Goal: Task Accomplishment & Management: Use online tool/utility

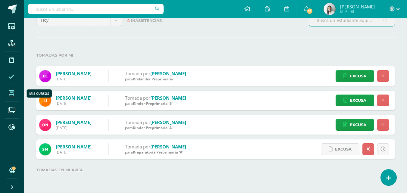
click at [12, 91] on icon at bounding box center [11, 93] width 5 height 6
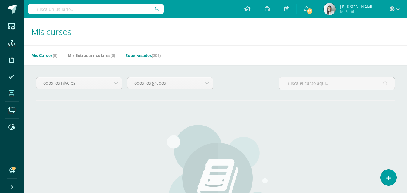
click at [140, 54] on link "Supervisados (204)" at bounding box center [142, 56] width 35 height 10
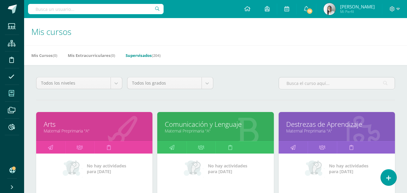
click at [182, 124] on link "Comunicación y Lenguaje" at bounding box center [215, 123] width 101 height 9
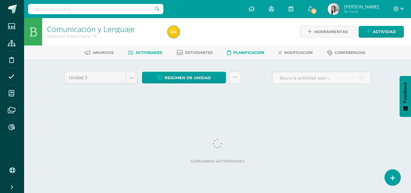
click at [257, 51] on span "Planificación" at bounding box center [249, 52] width 31 height 5
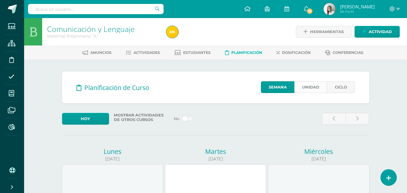
click at [305, 88] on link "Unidad" at bounding box center [310, 87] width 33 height 12
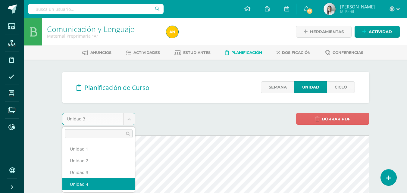
select select "Unidad 4"
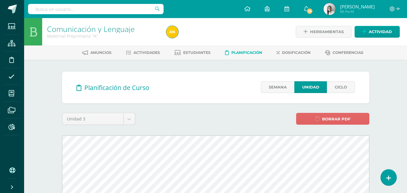
select select "Unidad 4"
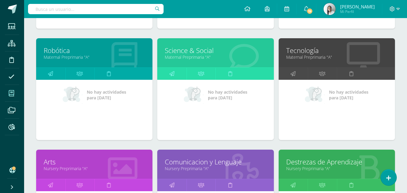
scroll to position [421, 0]
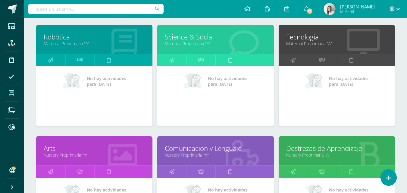
click at [201, 147] on link "Comunicacion y Lenguaje" at bounding box center [215, 148] width 101 height 9
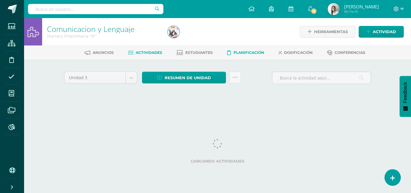
click at [254, 54] on span "Planificación" at bounding box center [249, 52] width 31 height 5
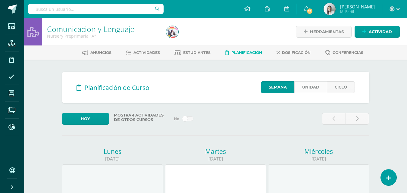
click at [309, 85] on link "Unidad" at bounding box center [310, 87] width 33 height 12
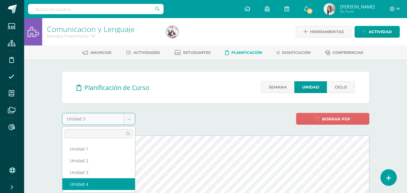
select select "Unidad 4"
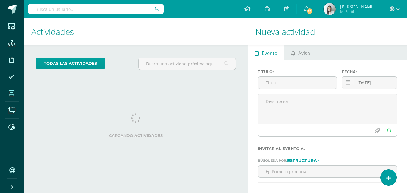
click at [9, 94] on icon at bounding box center [11, 93] width 5 height 6
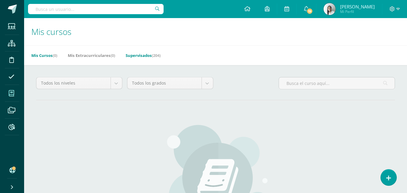
click at [144, 54] on link "Supervisados (204)" at bounding box center [142, 56] width 35 height 10
